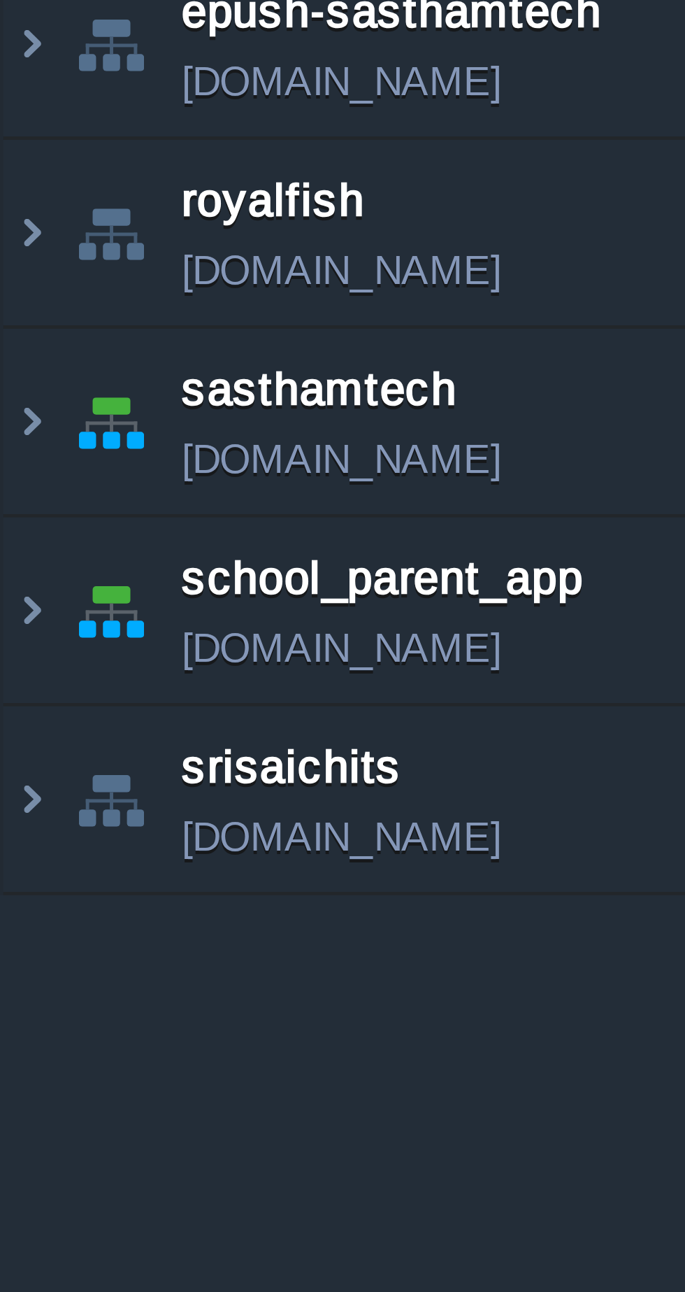
click at [6, 163] on img at bounding box center [6, 161] width 11 height 38
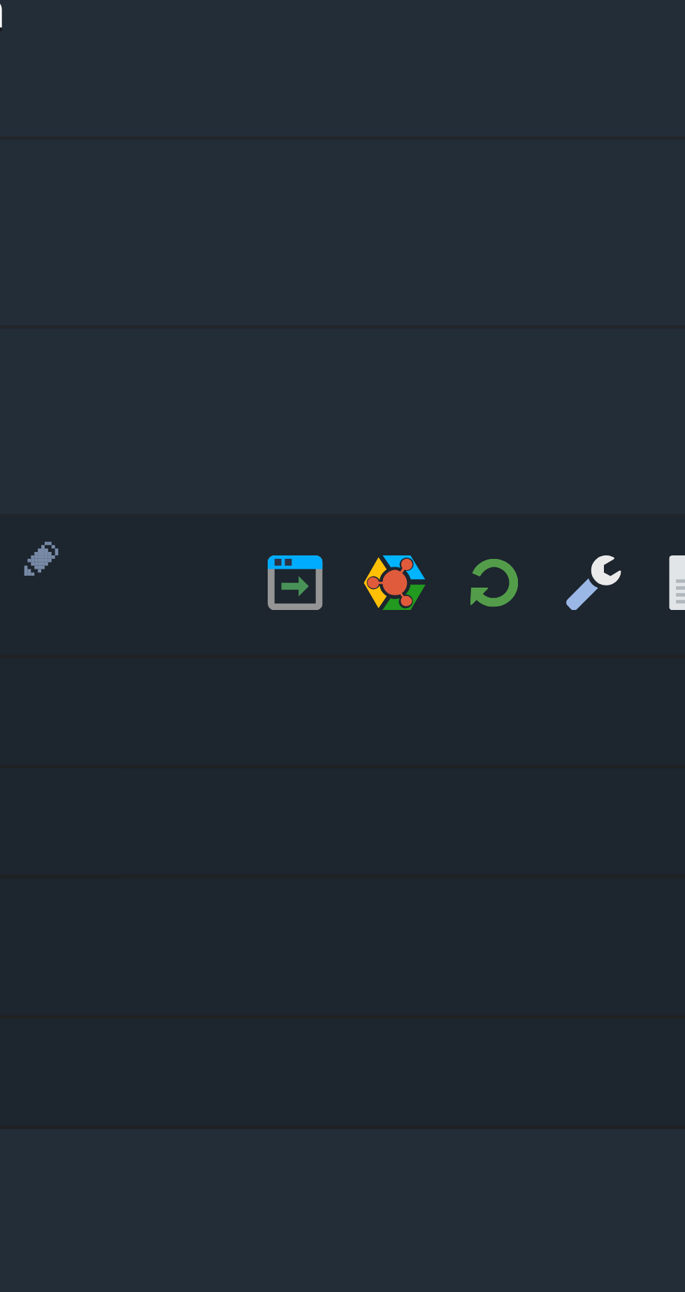
scroll to position [0, 120]
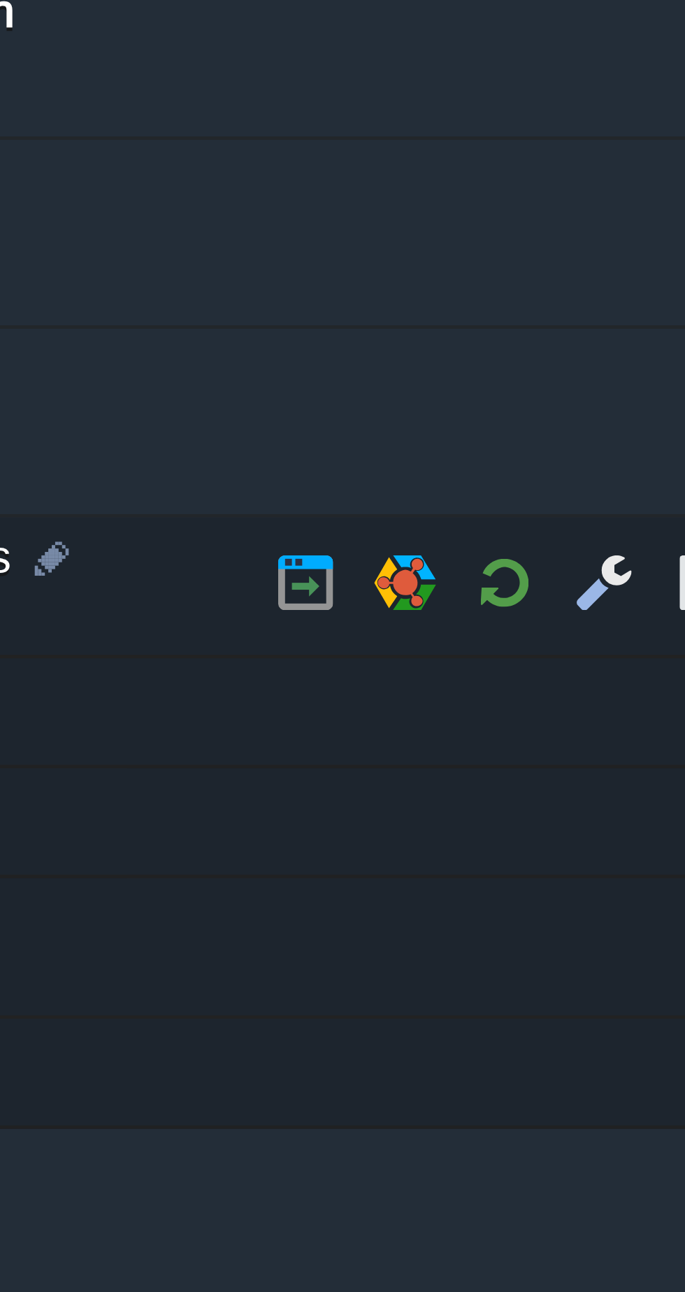
click at [124, 192] on button "button" at bounding box center [123, 193] width 13 height 13
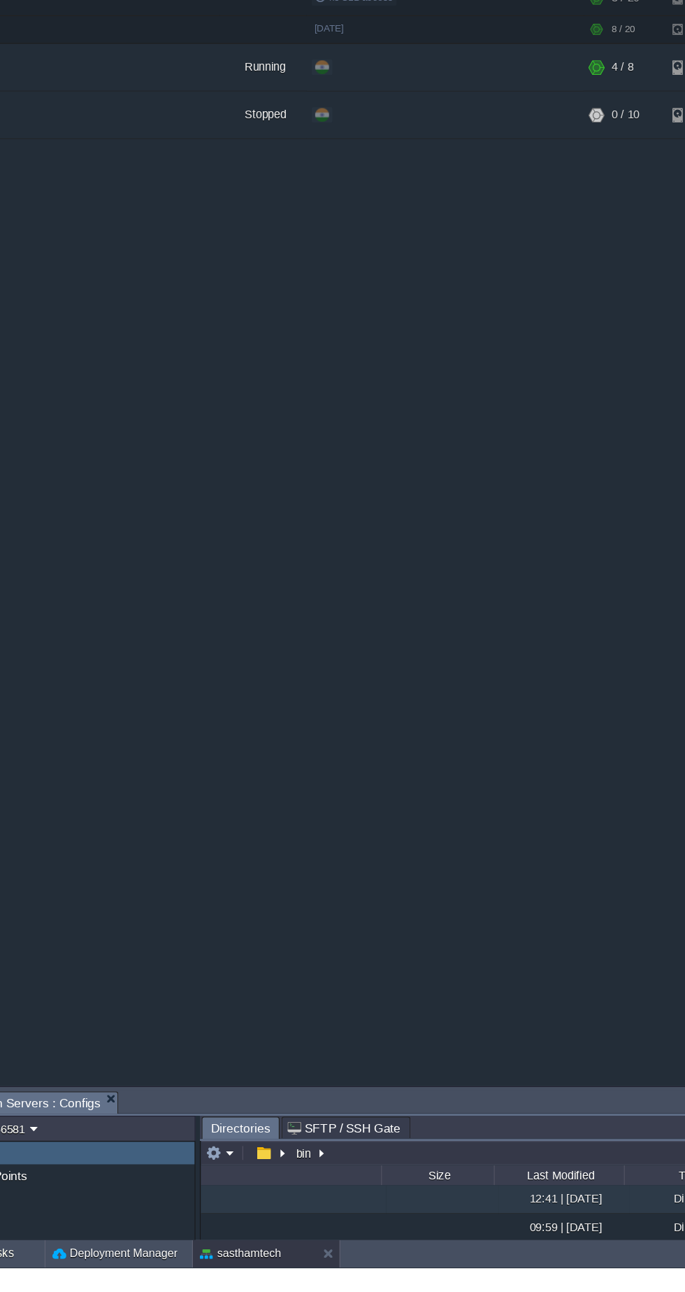
scroll to position [0, 0]
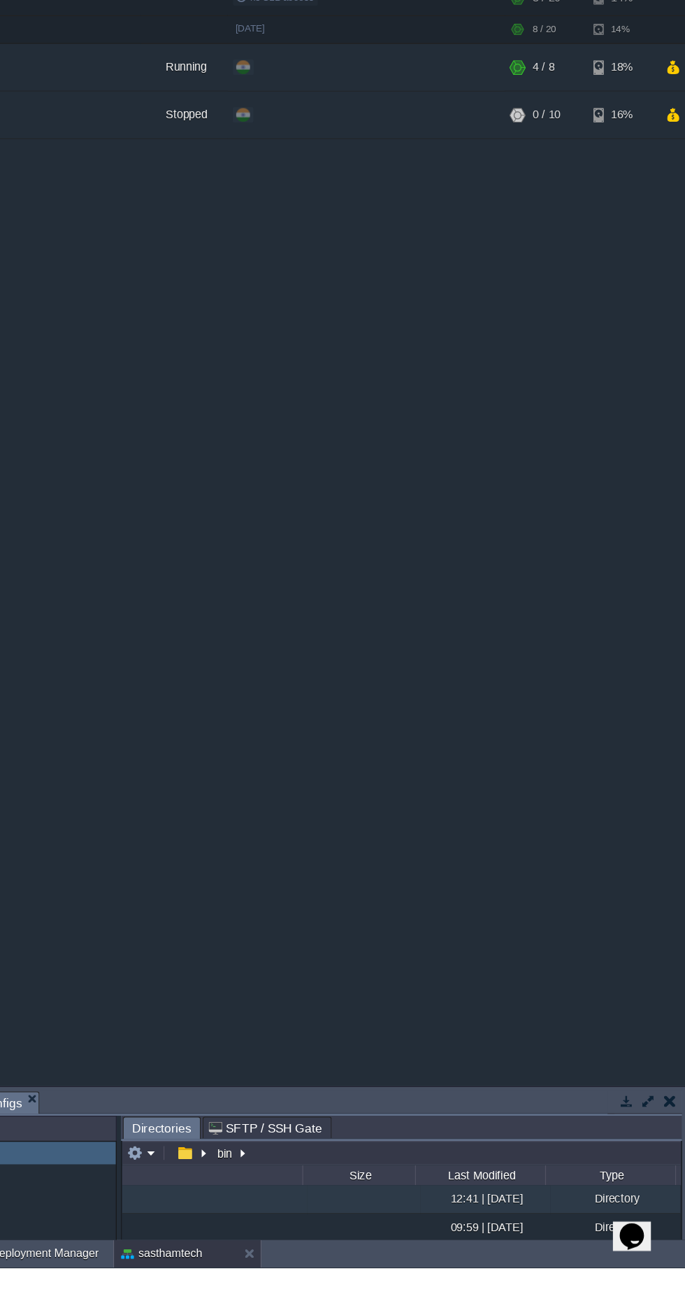
click at [653, 1159] on button "button" at bounding box center [655, 1156] width 13 height 13
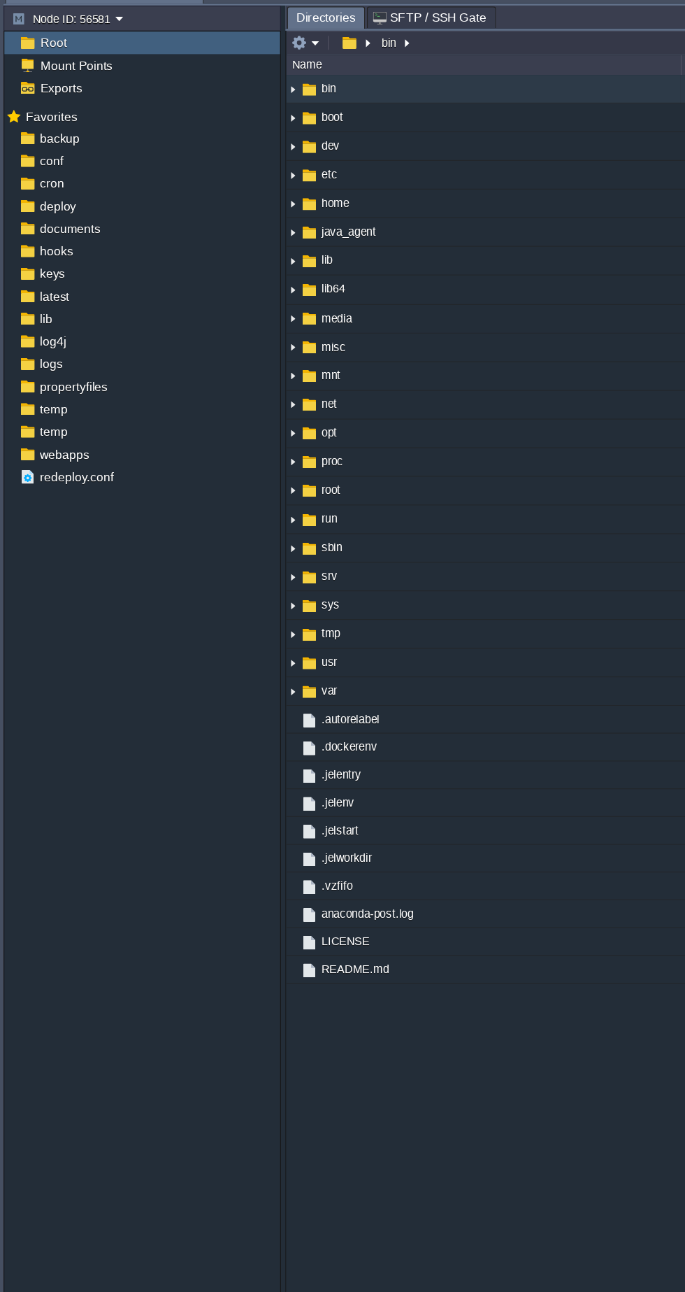
click at [38, 385] on span "webapps" at bounding box center [51, 385] width 45 height 13
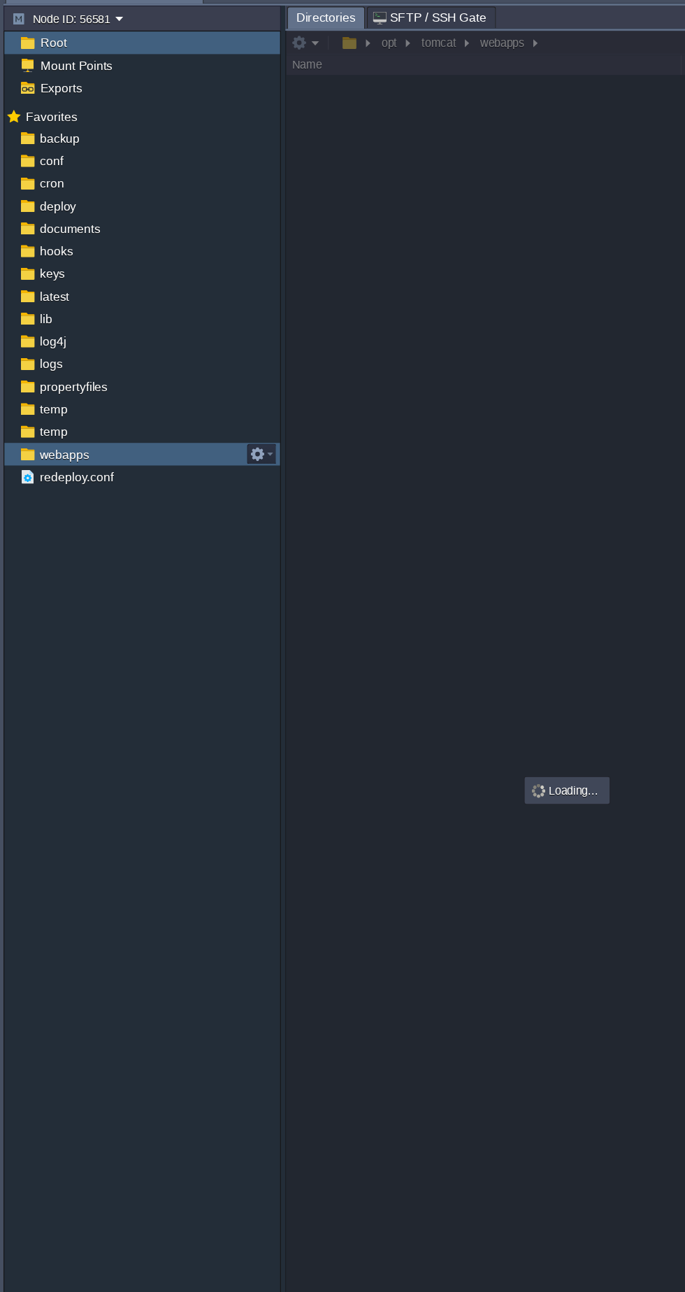
click at [50, 386] on span "webapps" at bounding box center [51, 385] width 45 height 13
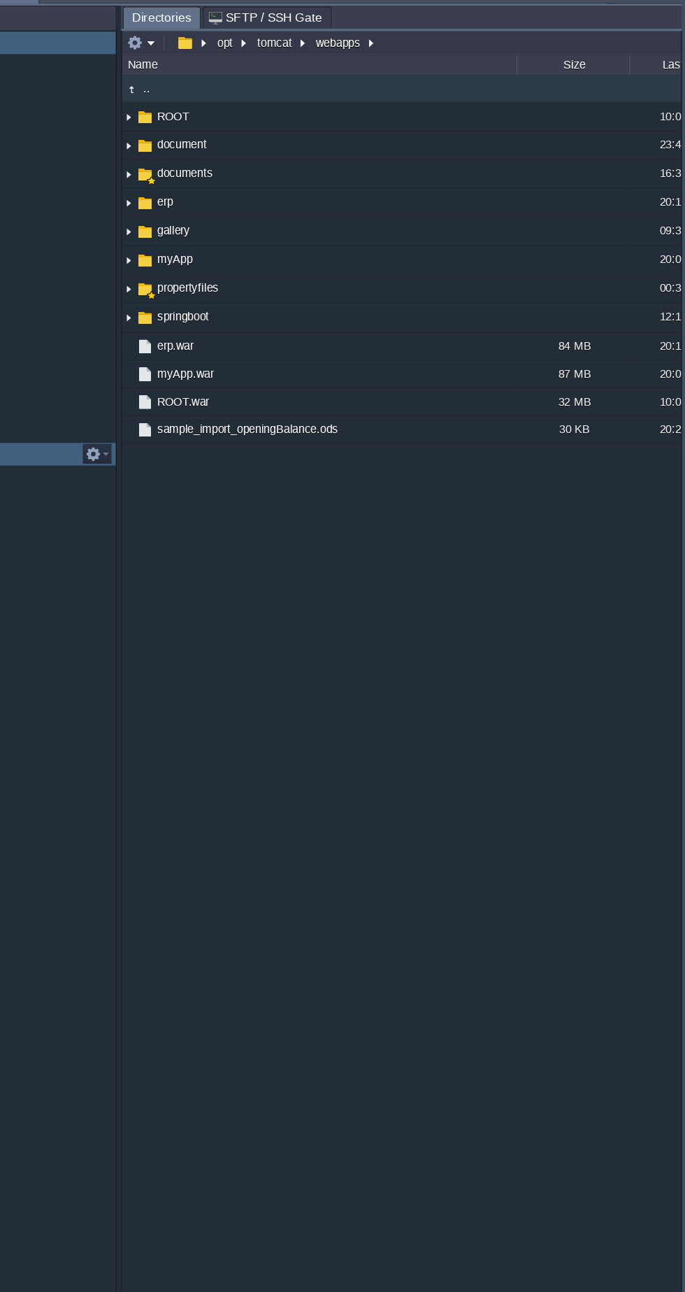
click at [237, 183] on img at bounding box center [236, 183] width 11 height 22
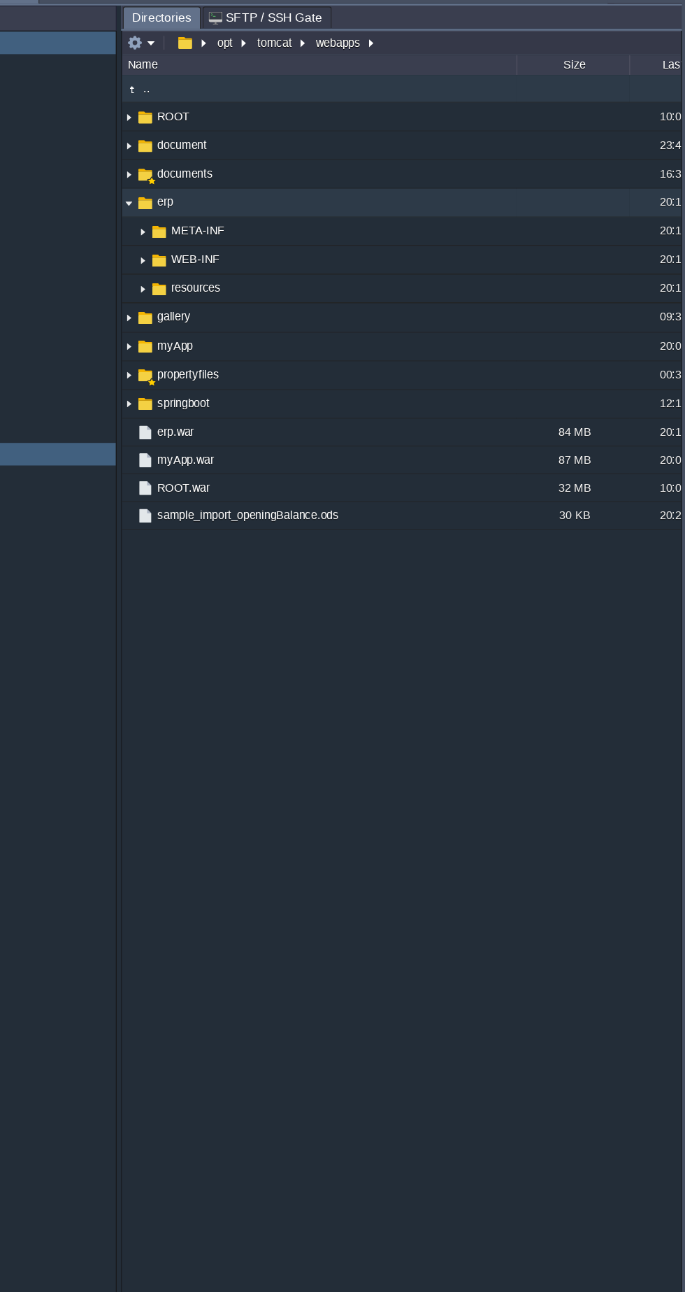
click at [234, 250] on span at bounding box center [236, 251] width 11 height 10
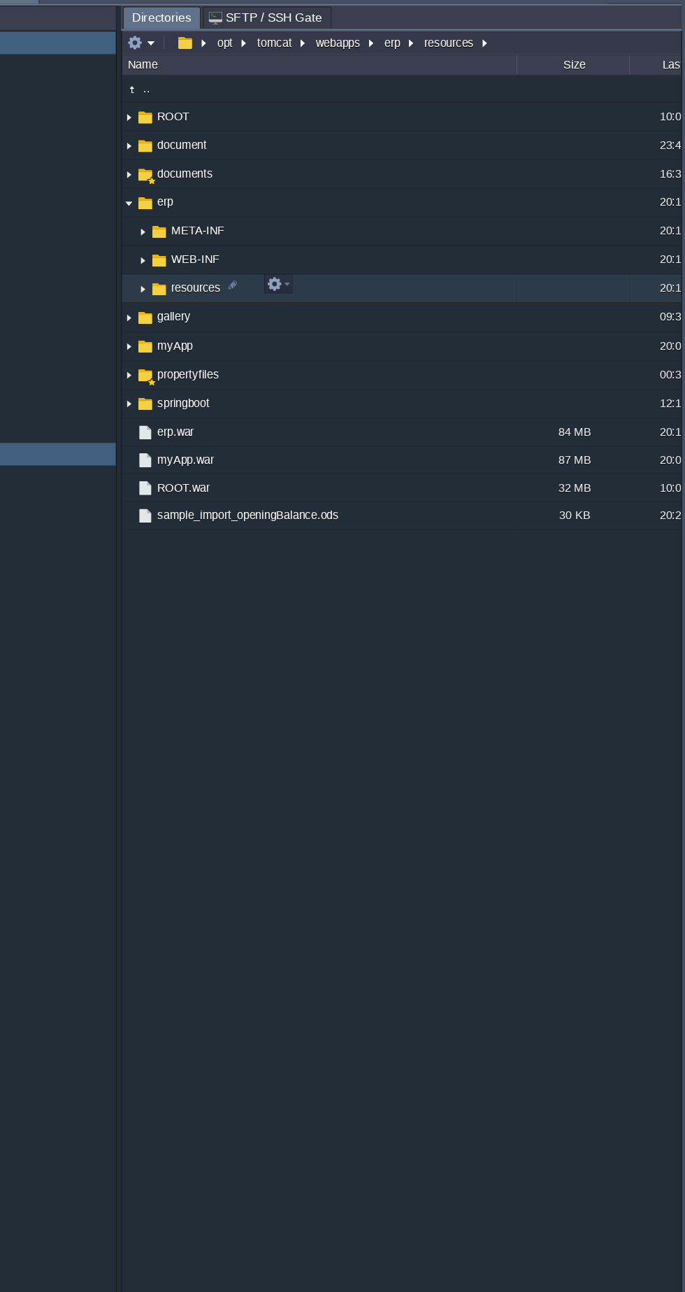
click at [246, 247] on img at bounding box center [247, 252] width 11 height 22
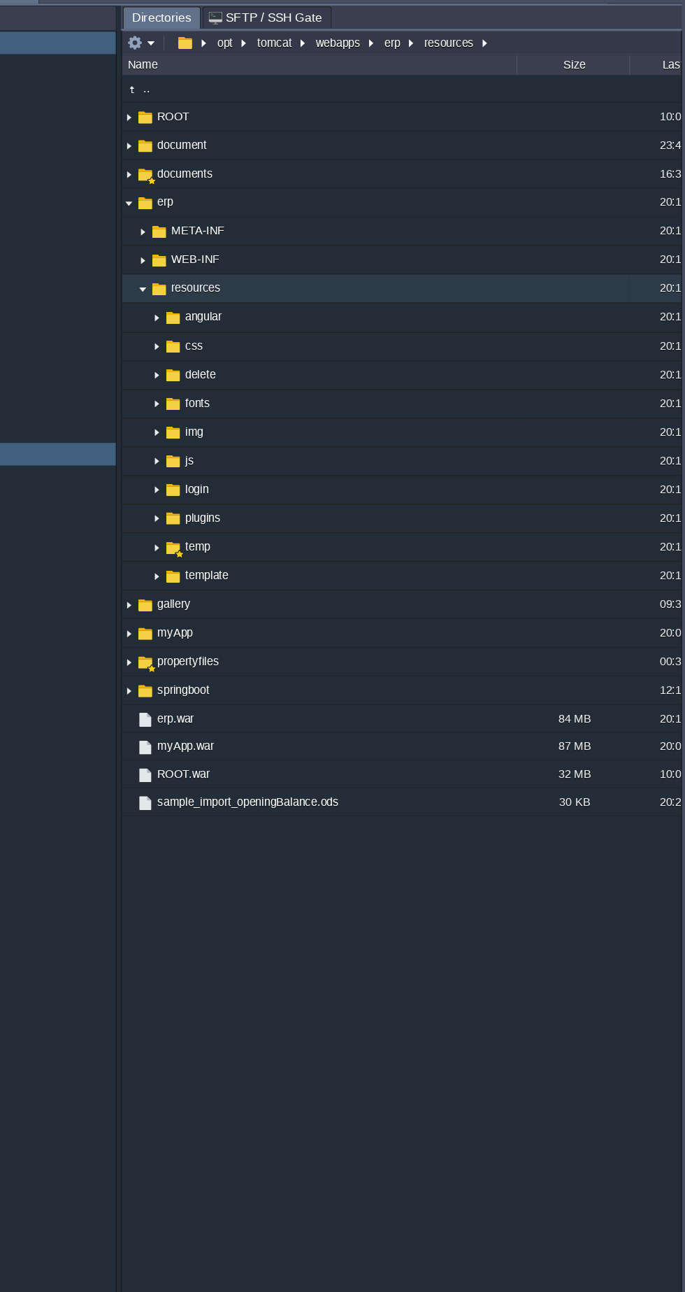
click at [236, 221] on img at bounding box center [236, 223] width 11 height 13
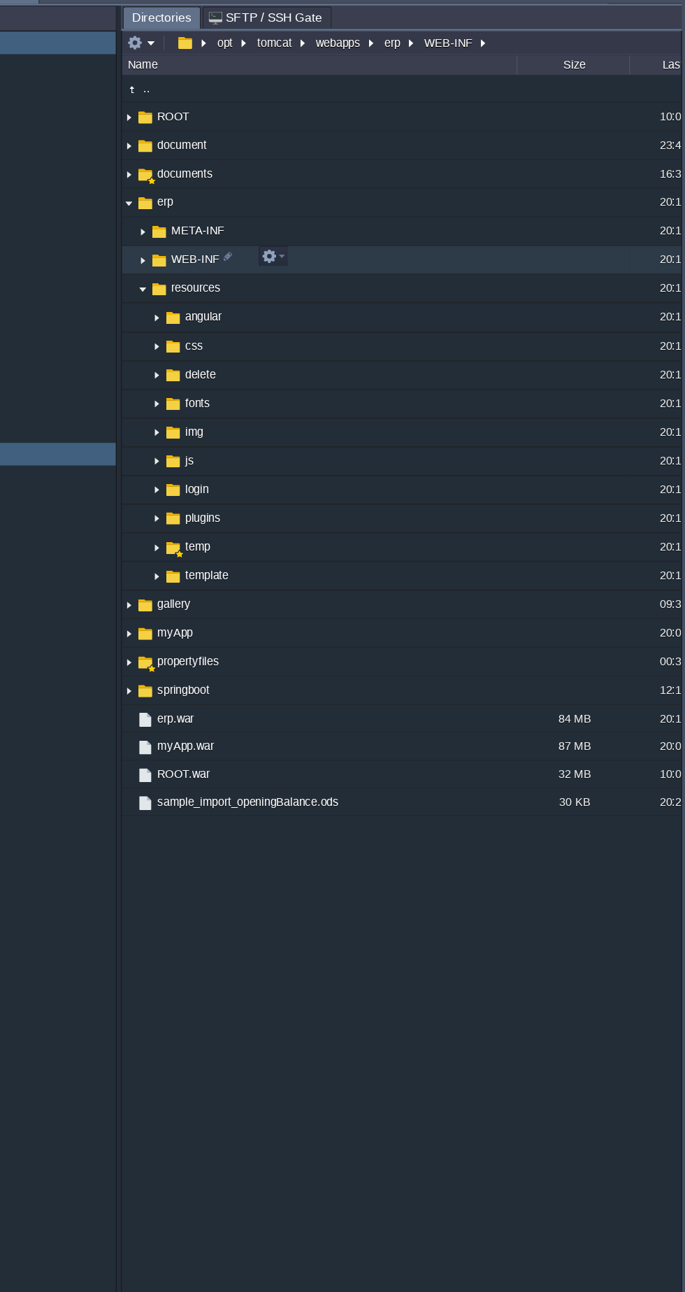
click at [231, 220] on img at bounding box center [236, 223] width 11 height 13
click at [238, 217] on img at bounding box center [236, 223] width 11 height 13
click at [241, 227] on img at bounding box center [236, 223] width 11 height 13
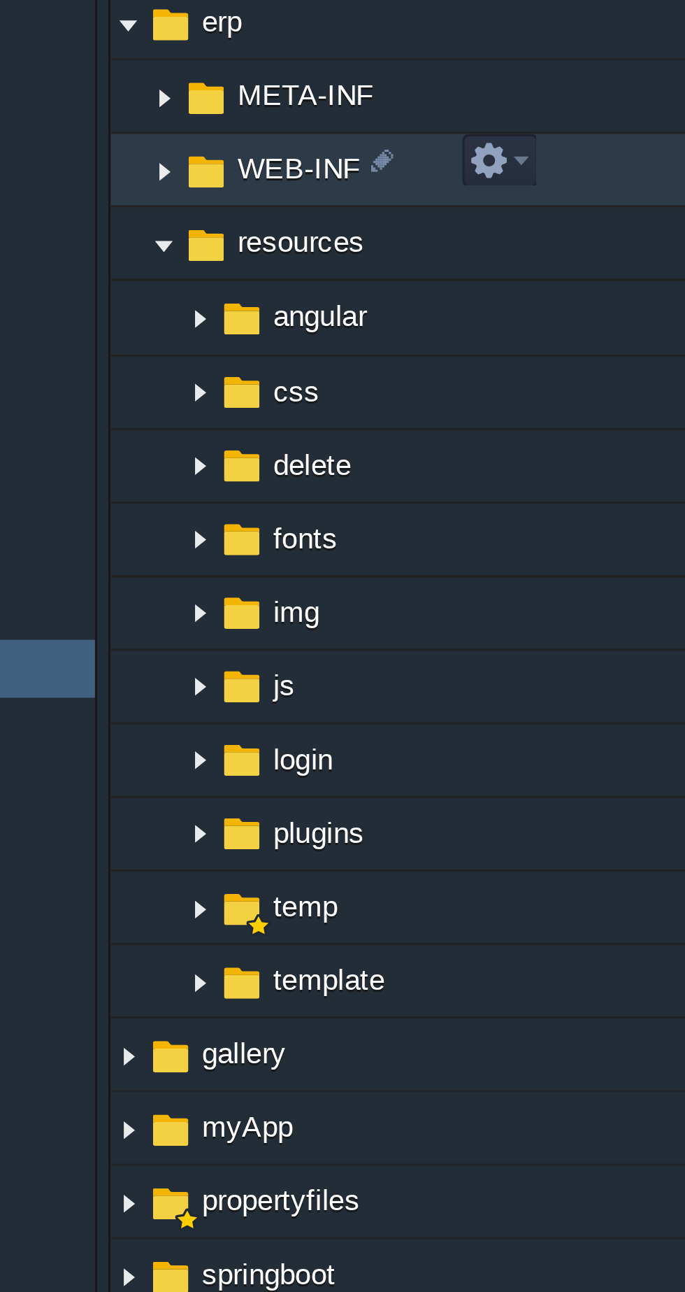
click at [244, 225] on img at bounding box center [247, 229] width 11 height 22
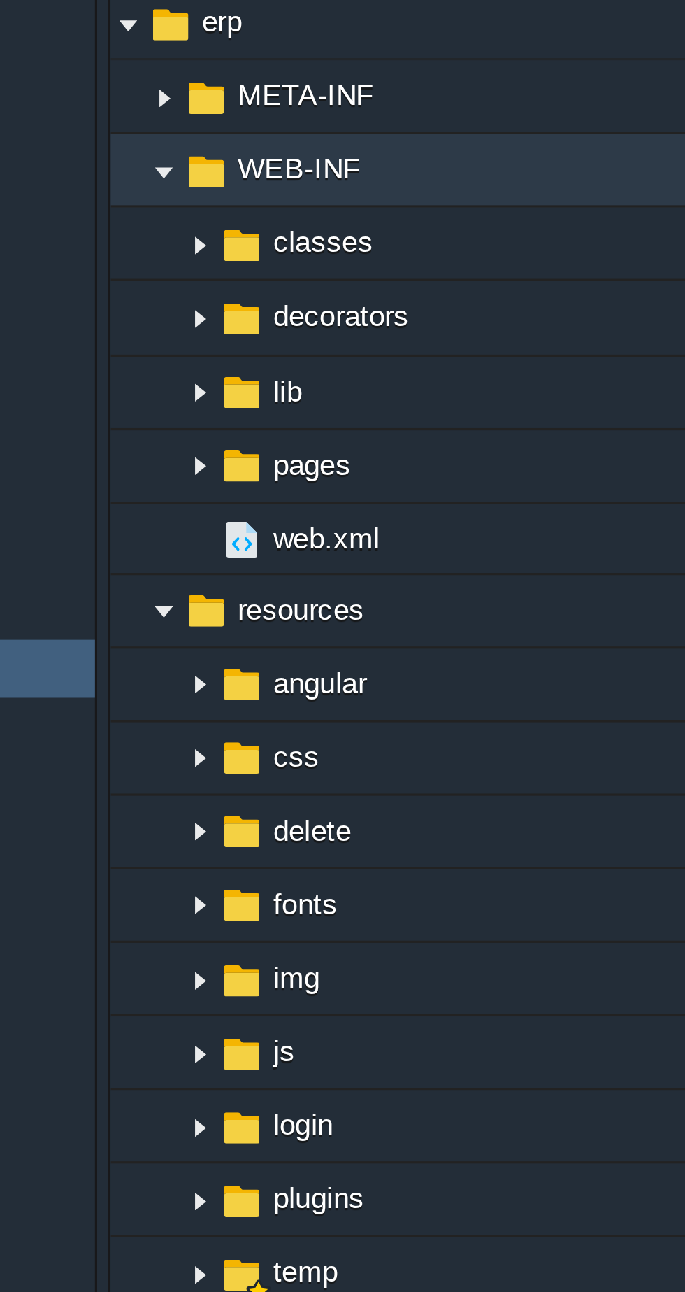
click at [245, 255] on td "classes" at bounding box center [390, 252] width 318 height 23
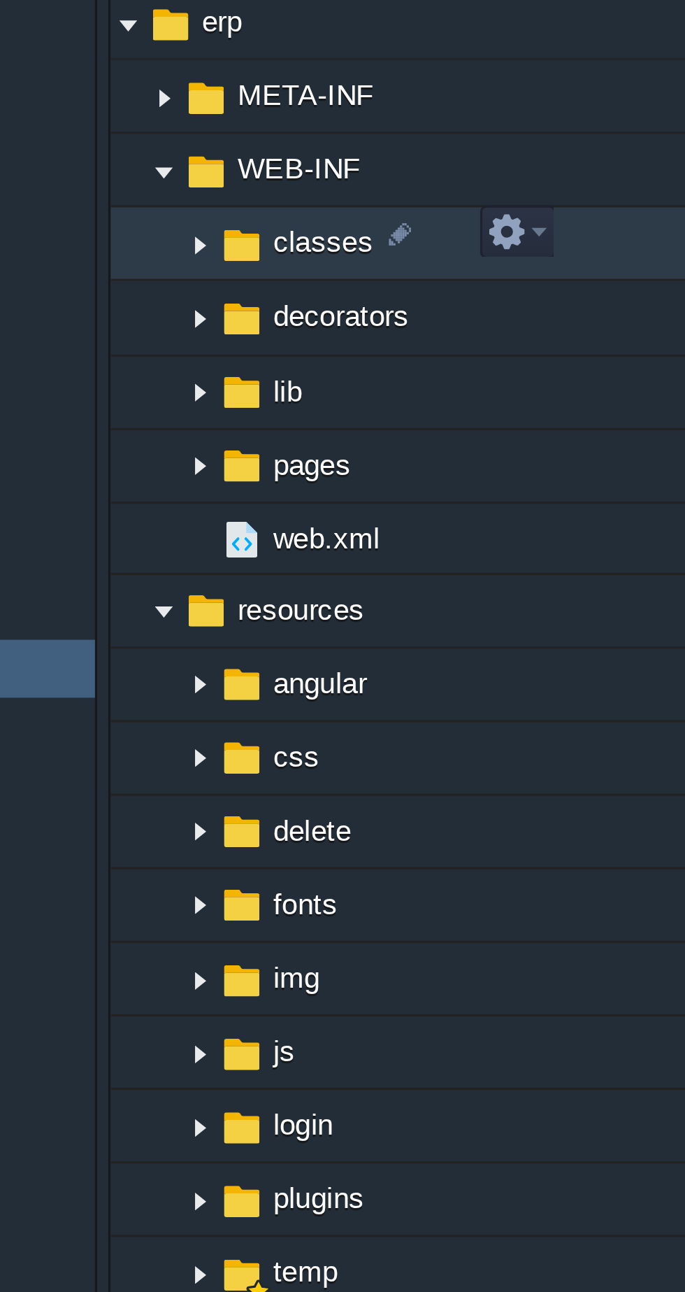
click at [255, 270] on img at bounding box center [258, 276] width 11 height 22
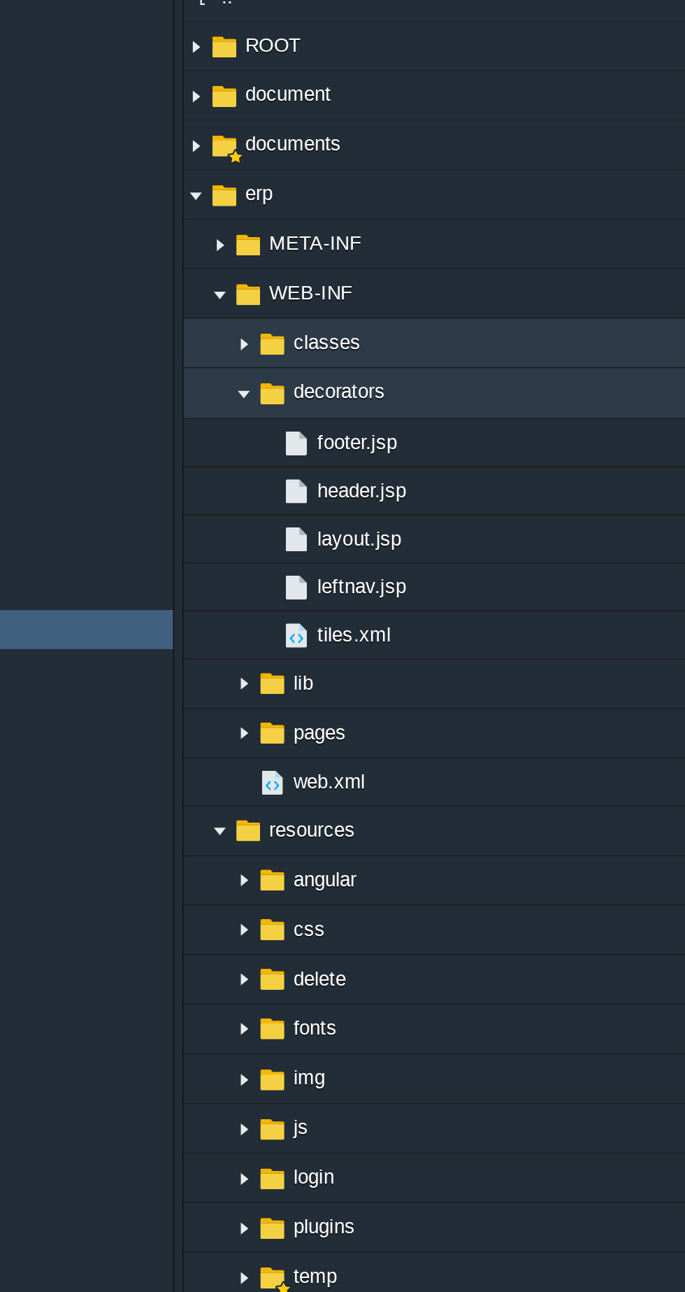
click at [297, 293] on span "footer.jsp" at bounding box center [311, 298] width 41 height 12
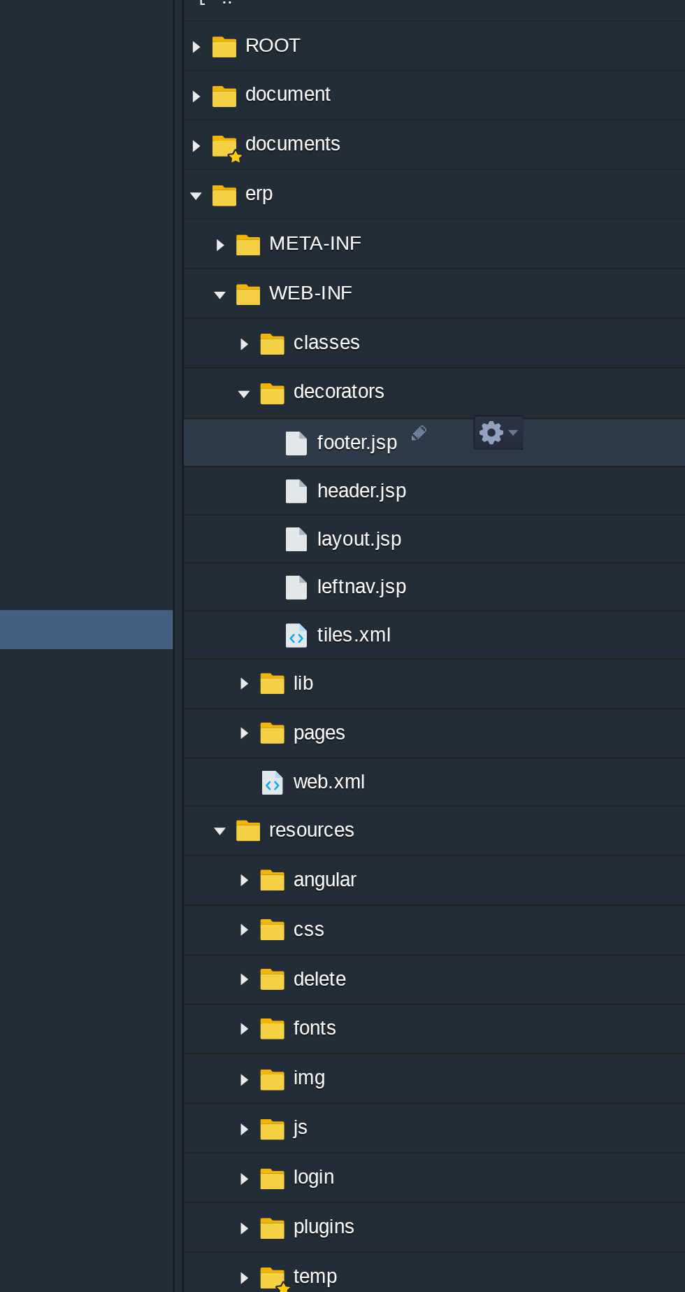
click at [381, 290] on em at bounding box center [377, 293] width 19 height 13
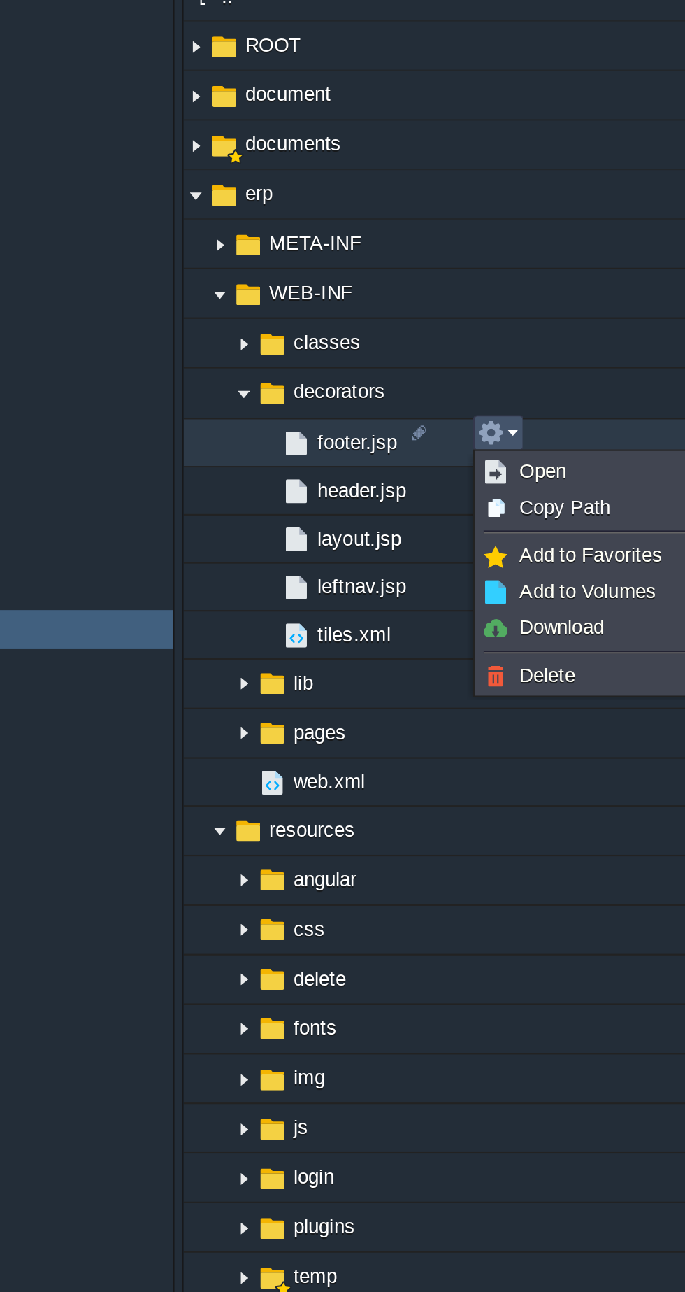
click at [413, 306] on link "Open" at bounding box center [419, 311] width 100 height 15
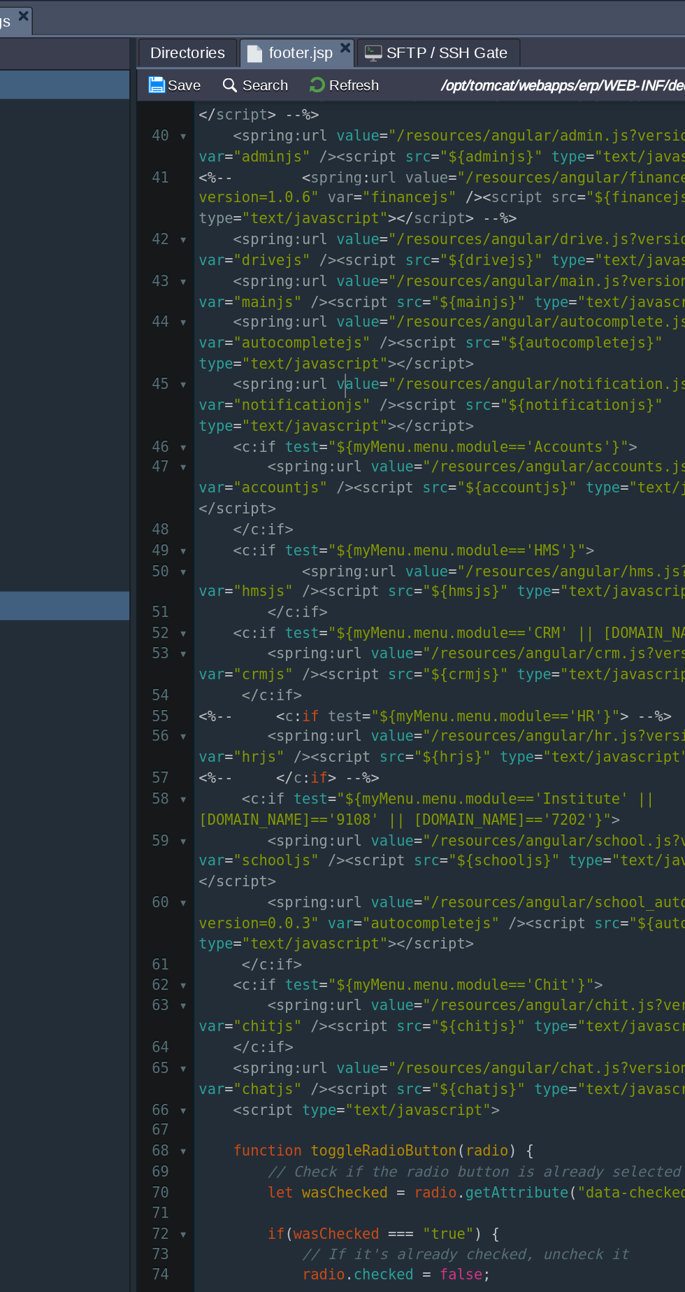
type textarea "3"
click at [245, 52] on button "Save" at bounding box center [255, 54] width 39 height 13
